Goal: Find specific page/section: Find specific page/section

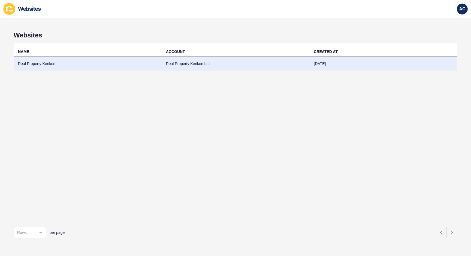
click at [186, 63] on td "Real Property Kerikeri Ltd" at bounding box center [236, 63] width 148 height 13
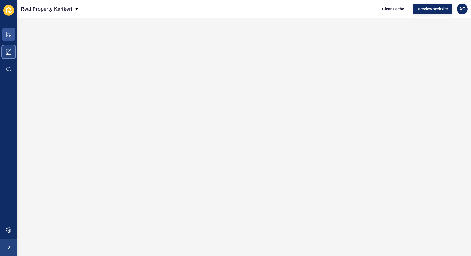
click at [7, 55] on span at bounding box center [8, 51] width 17 height 17
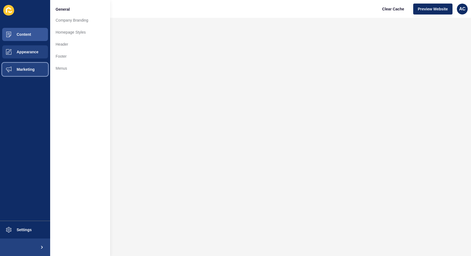
click at [38, 68] on button "Marketing" at bounding box center [25, 69] width 50 height 17
click at [20, 50] on span "Appearance" at bounding box center [18, 52] width 39 height 4
click at [39, 31] on button "Content" at bounding box center [25, 34] width 50 height 17
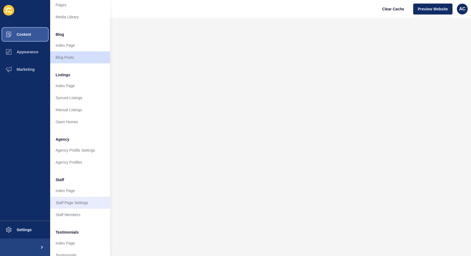
scroll to position [25, 0]
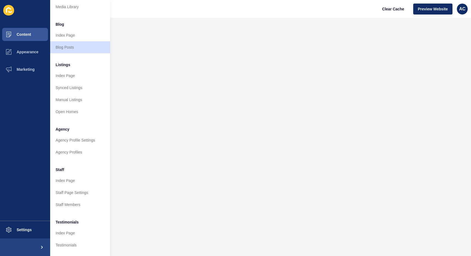
click at [67, 171] on li "Staff" at bounding box center [80, 168] width 60 height 11
click at [63, 201] on link "Staff Members" at bounding box center [80, 204] width 60 height 12
